Goal: Task Accomplishment & Management: Manage account settings

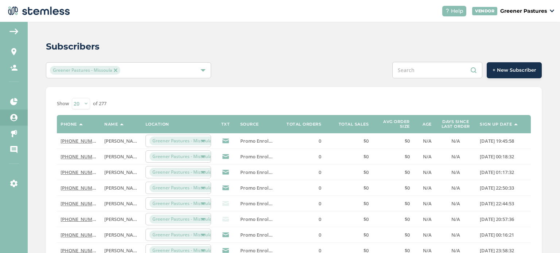
click at [115, 70] on img at bounding box center [116, 71] width 4 height 4
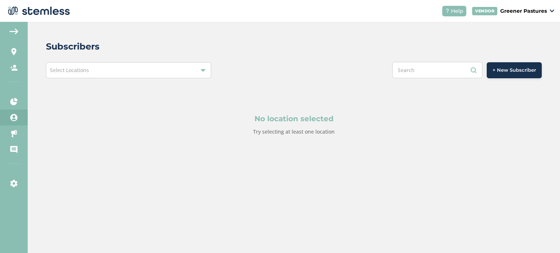
click at [101, 68] on div "Select Locations" at bounding box center [128, 70] width 165 height 16
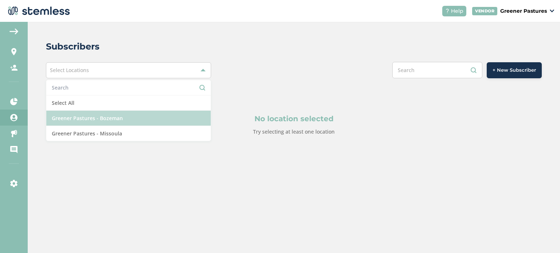
click at [98, 119] on li "Greener Pastures - Bozeman" at bounding box center [128, 118] width 164 height 15
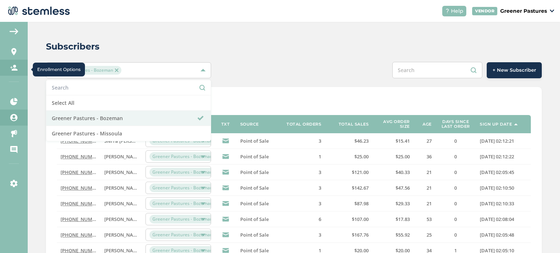
click at [20, 67] on link "Enrollment Options" at bounding box center [14, 68] width 28 height 16
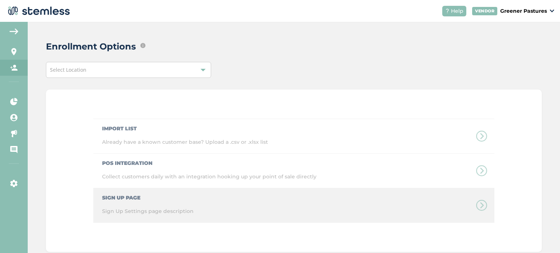
click at [127, 198] on div "Sign Up Page Sign Up Settings page description" at bounding box center [293, 205] width 401 height 35
click at [480, 205] on div "Sign Up Page Sign Up Settings page description" at bounding box center [293, 205] width 401 height 35
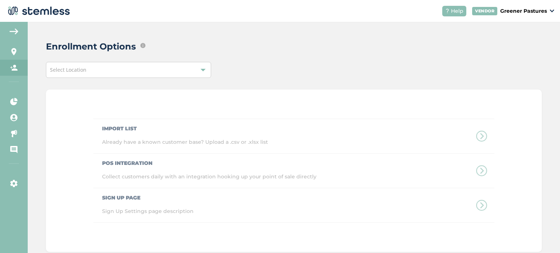
click at [167, 59] on div "Enrollment Options Edit ways that text message marketing subscribers and/or loy…" at bounding box center [294, 146] width 532 height 249
click at [163, 67] on div "Select Location" at bounding box center [128, 70] width 165 height 16
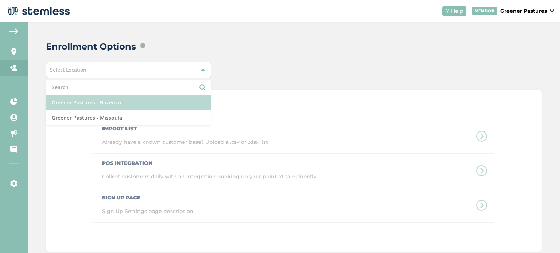
click at [147, 100] on li "Greener Pastures - Bozeman" at bounding box center [128, 102] width 164 height 15
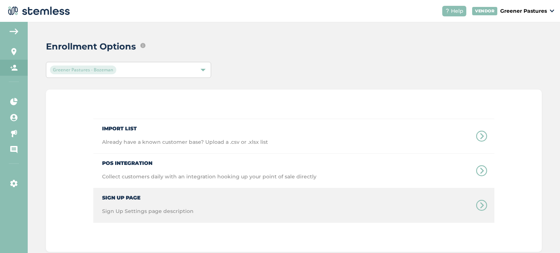
click at [485, 203] on icon at bounding box center [481, 205] width 11 height 11
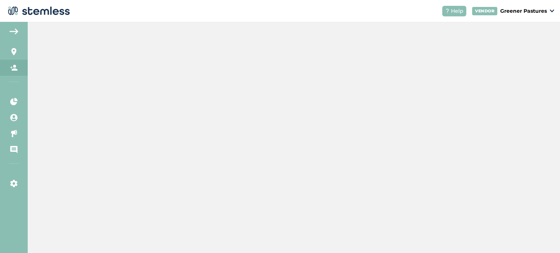
click at [485, 203] on icon at bounding box center [481, 205] width 11 height 11
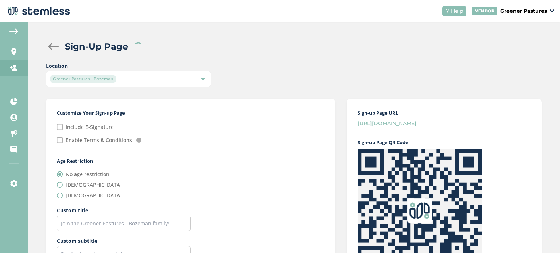
checkbox input "false"
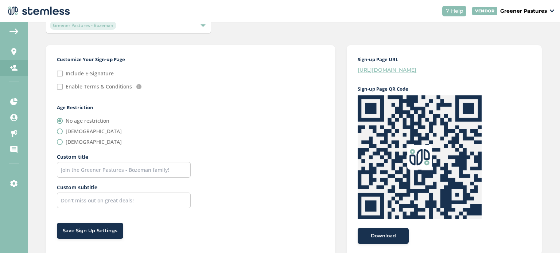
scroll to position [73, 0]
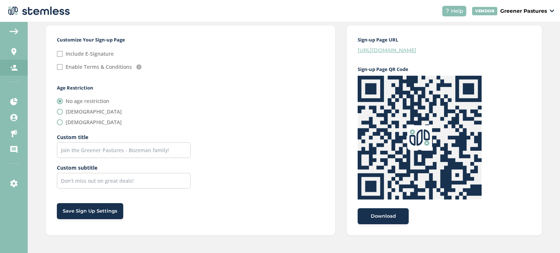
click at [388, 106] on img at bounding box center [420, 138] width 124 height 124
click at [379, 220] on button "Download" at bounding box center [383, 217] width 51 height 16
